Goal: Task Accomplishment & Management: Manage account settings

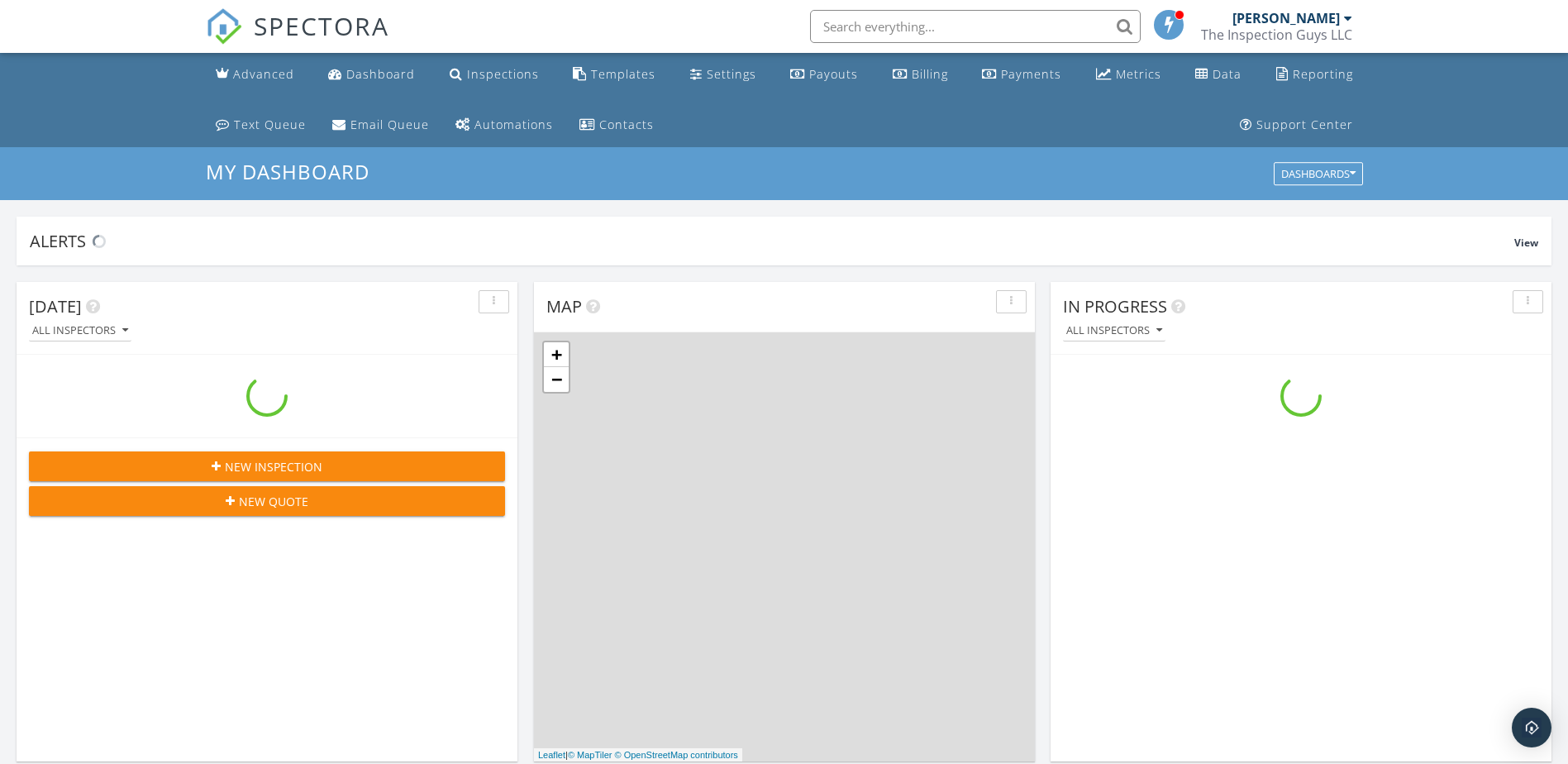
scroll to position [1531, 1594]
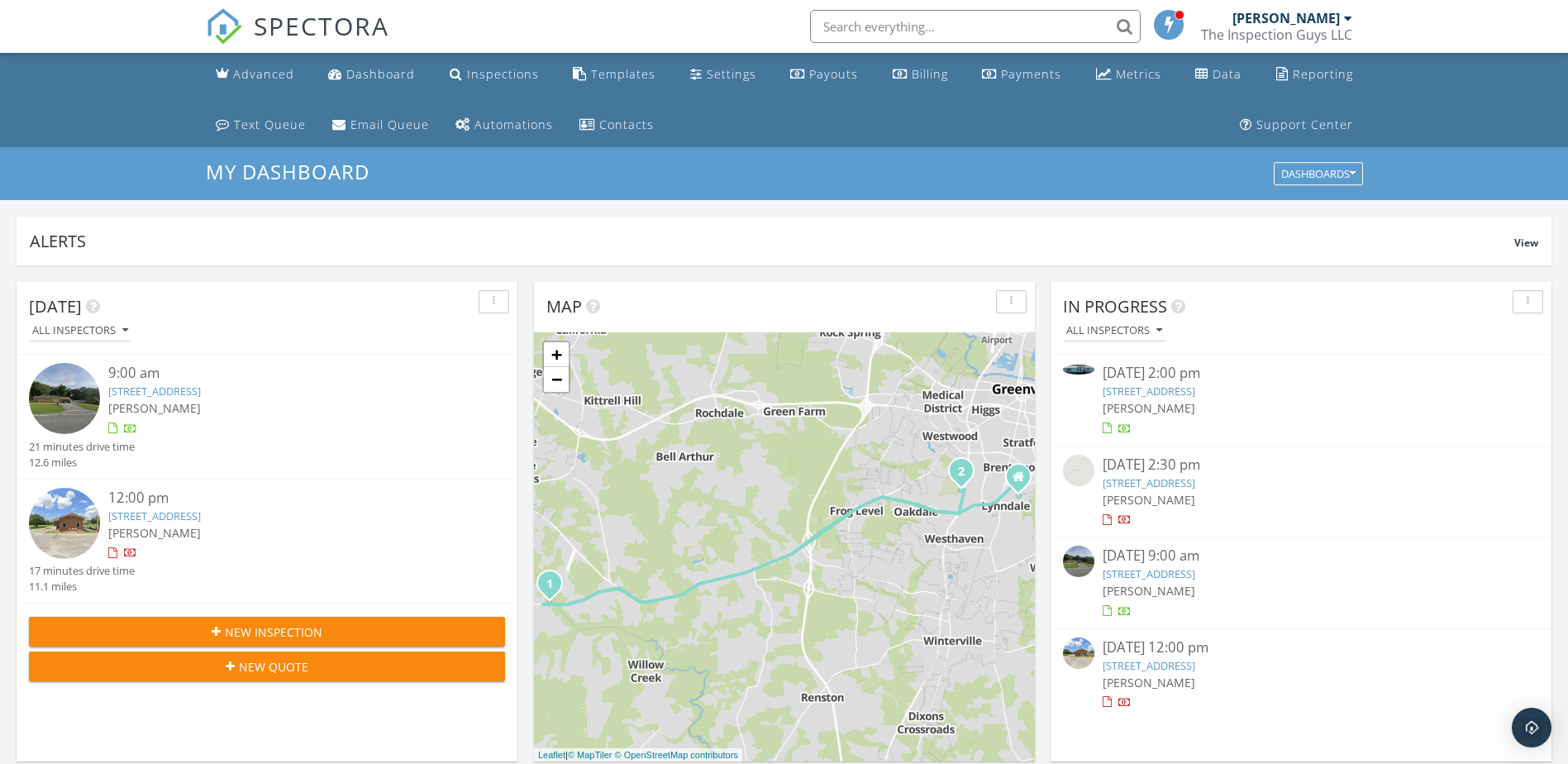
click at [1176, 384] on link "692 Down Shore Rd, Blounts Creek, NC 27814" at bounding box center [1149, 391] width 93 height 15
click at [1173, 384] on link "692 Down Shore Rd, Blounts Creek, NC 27814" at bounding box center [1149, 391] width 93 height 15
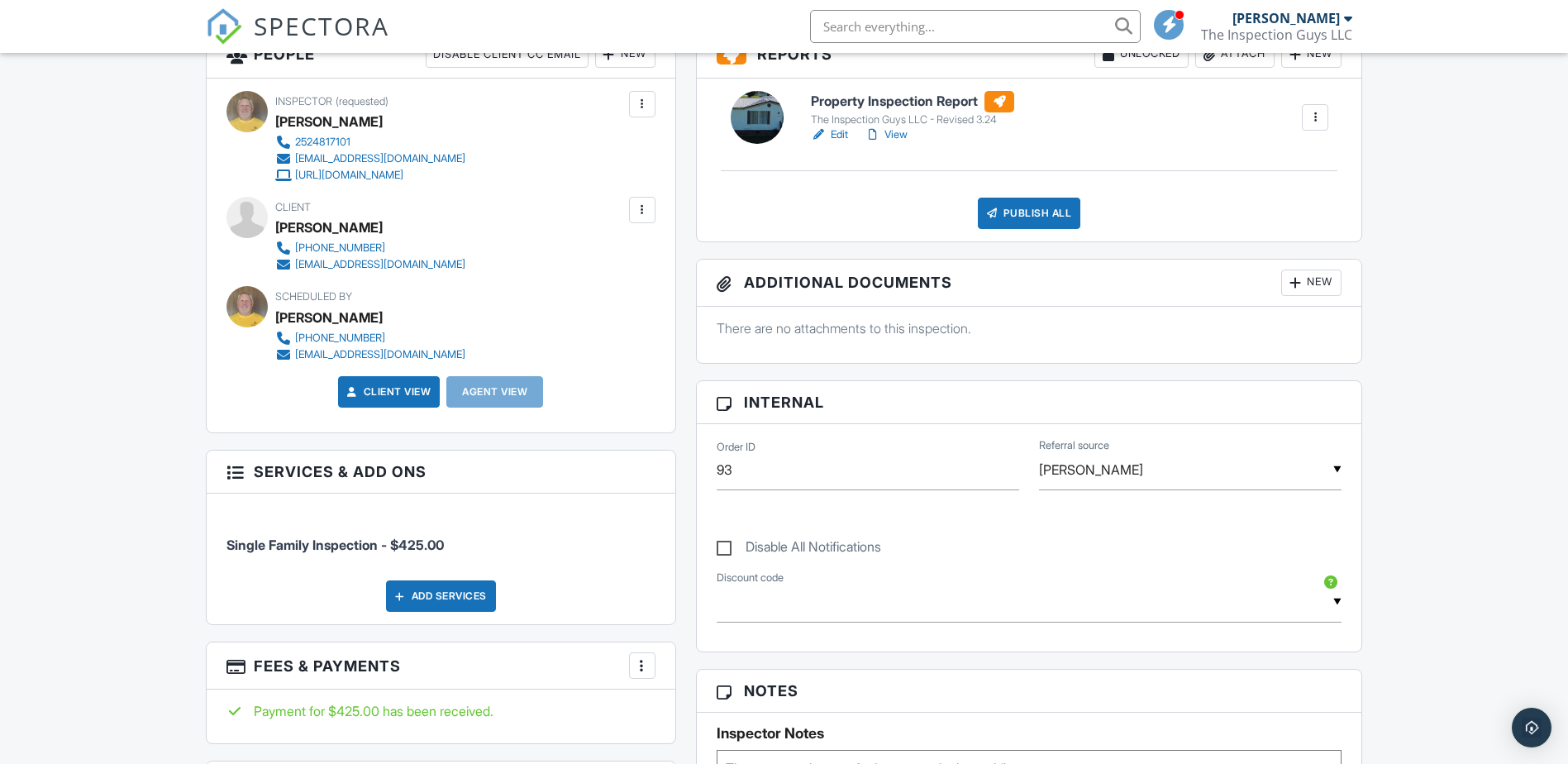
scroll to position [496, 0]
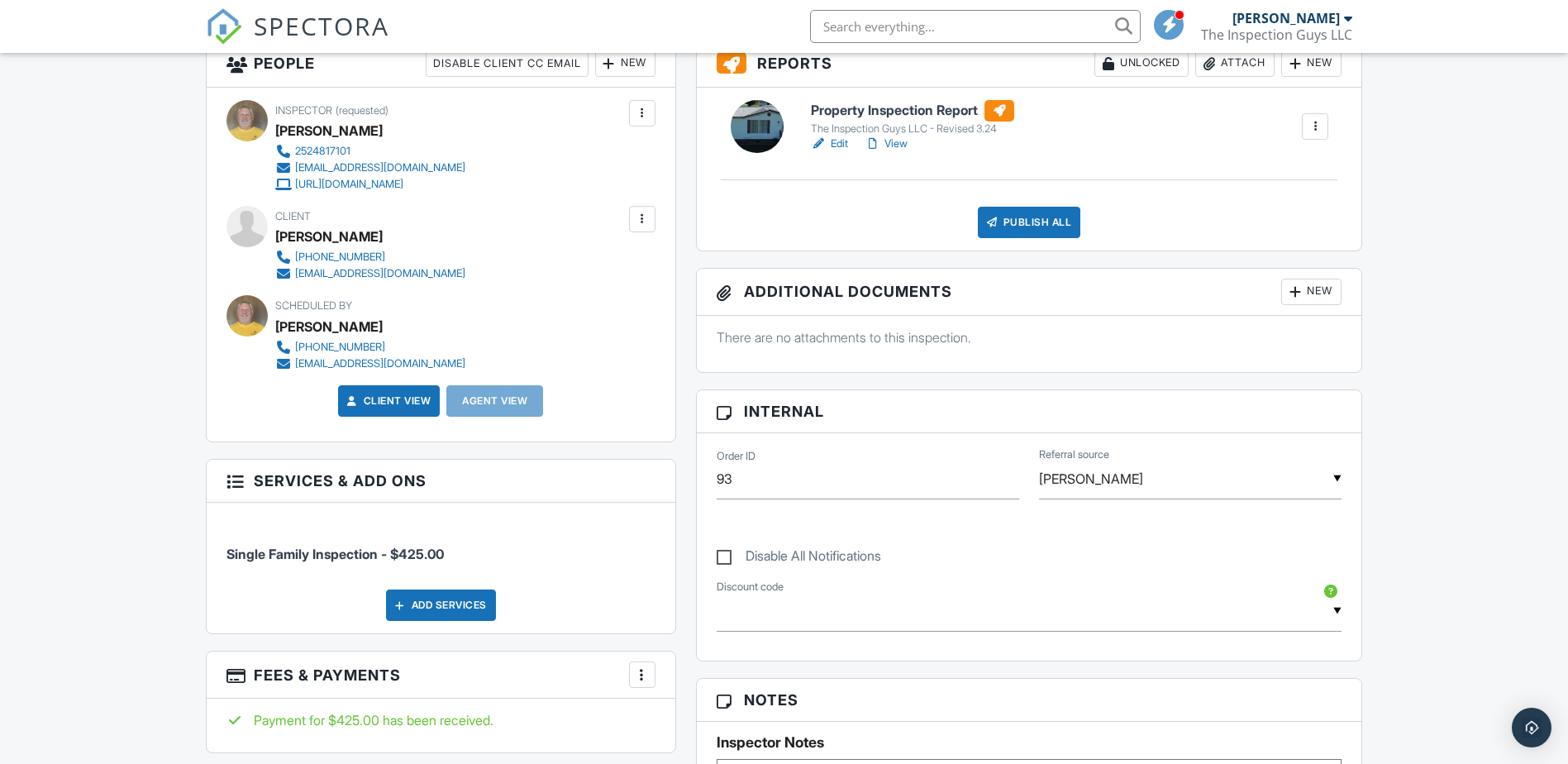
click at [834, 138] on link "Edit" at bounding box center [830, 144] width 37 height 17
